Goal: Task Accomplishment & Management: Manage account settings

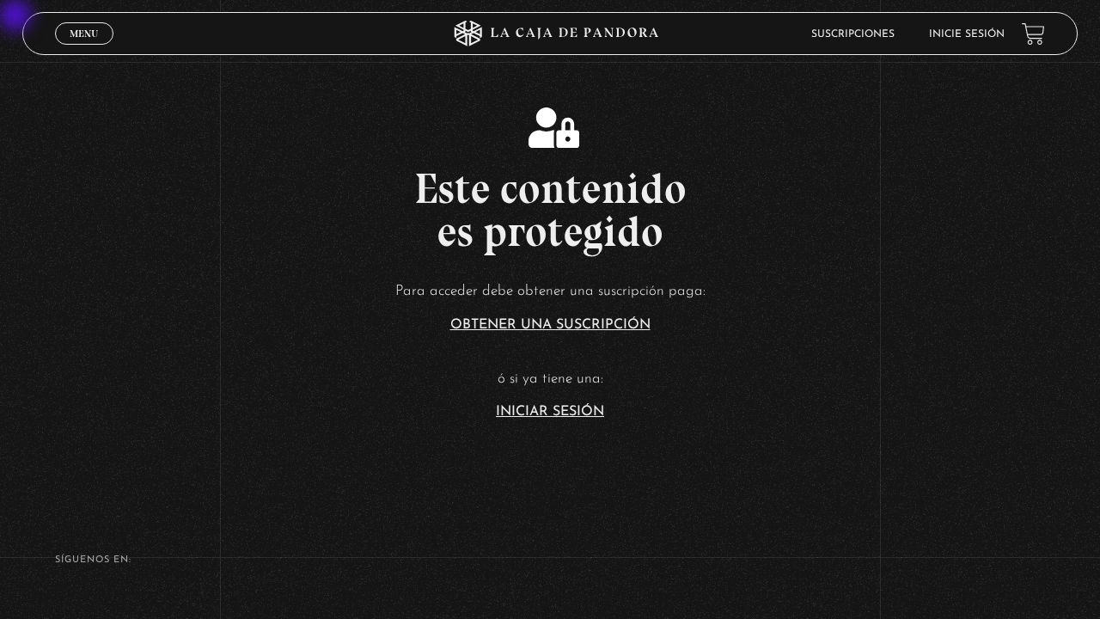
click at [872, 40] on link "Suscripciones" at bounding box center [852, 34] width 83 height 10
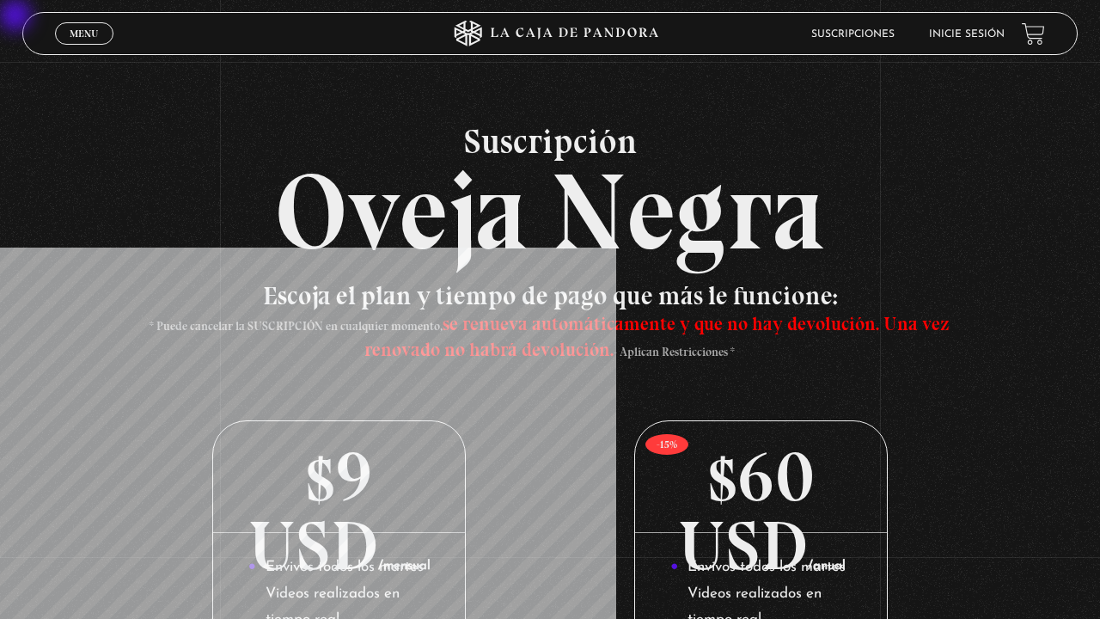
click at [932, 33] on link "Inicie sesión" at bounding box center [967, 34] width 76 height 10
